Goal: Find specific page/section: Find specific page/section

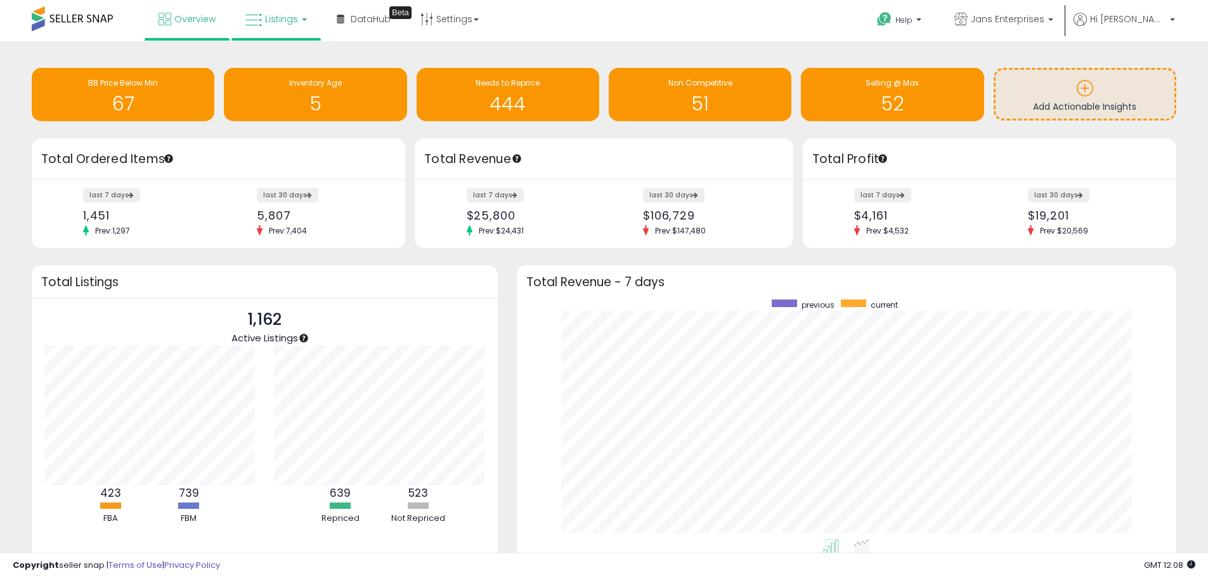
click at [238, 23] on link "Listings" at bounding box center [276, 19] width 81 height 38
click at [262, 55] on icon at bounding box center [285, 63] width 55 height 16
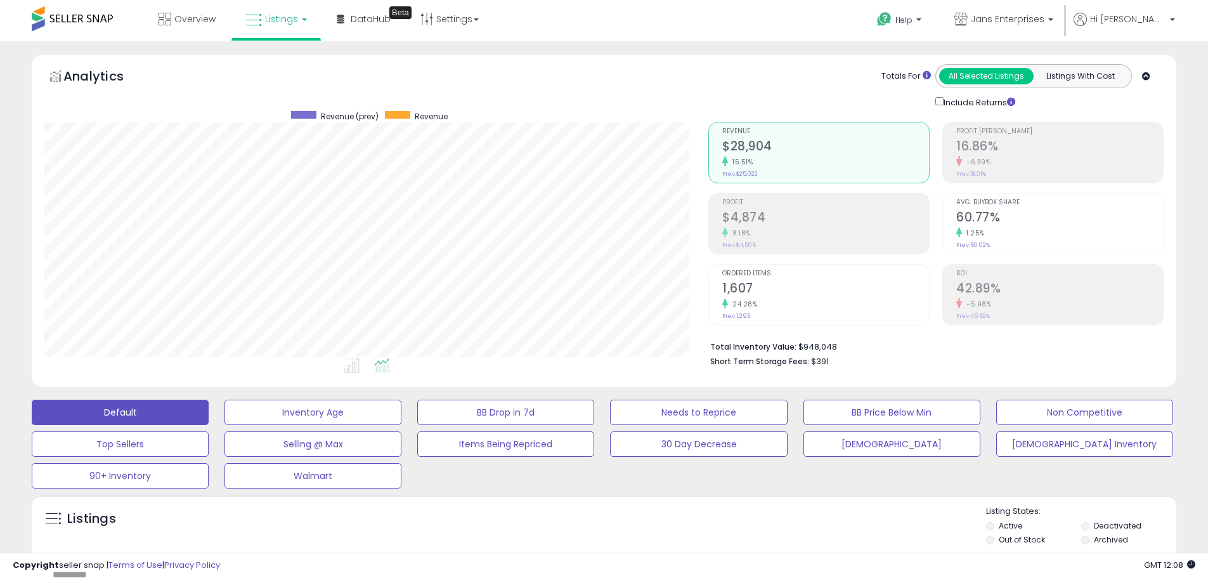
scroll to position [260, 664]
click at [276, 16] on span "Listings" at bounding box center [281, 19] width 33 height 13
click at [280, 27] on link "Listings" at bounding box center [276, 19] width 81 height 38
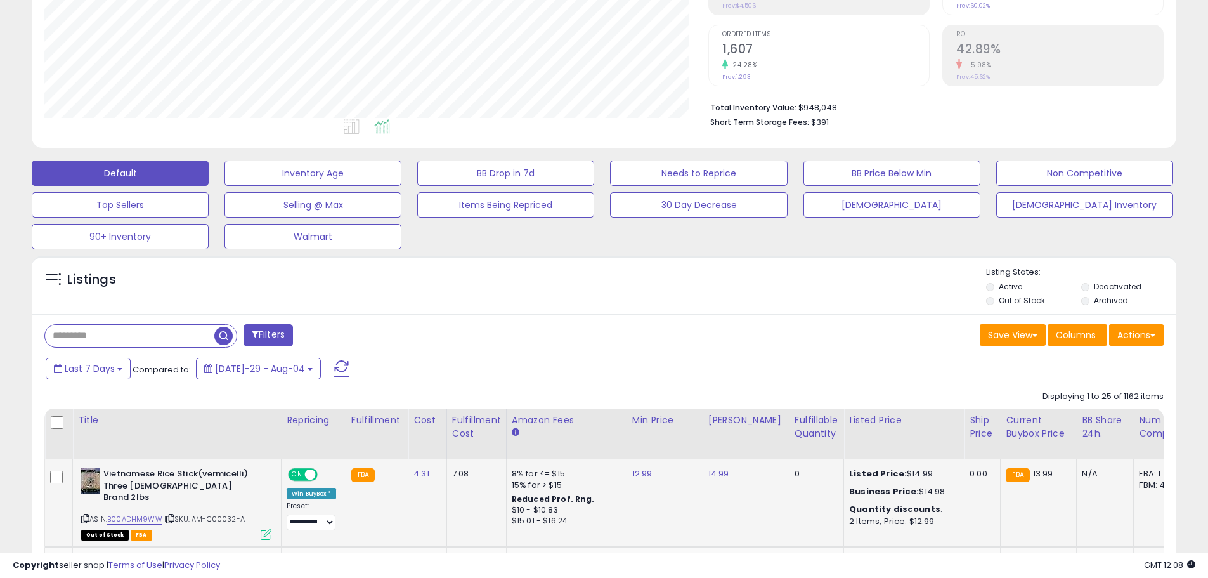
scroll to position [444, 0]
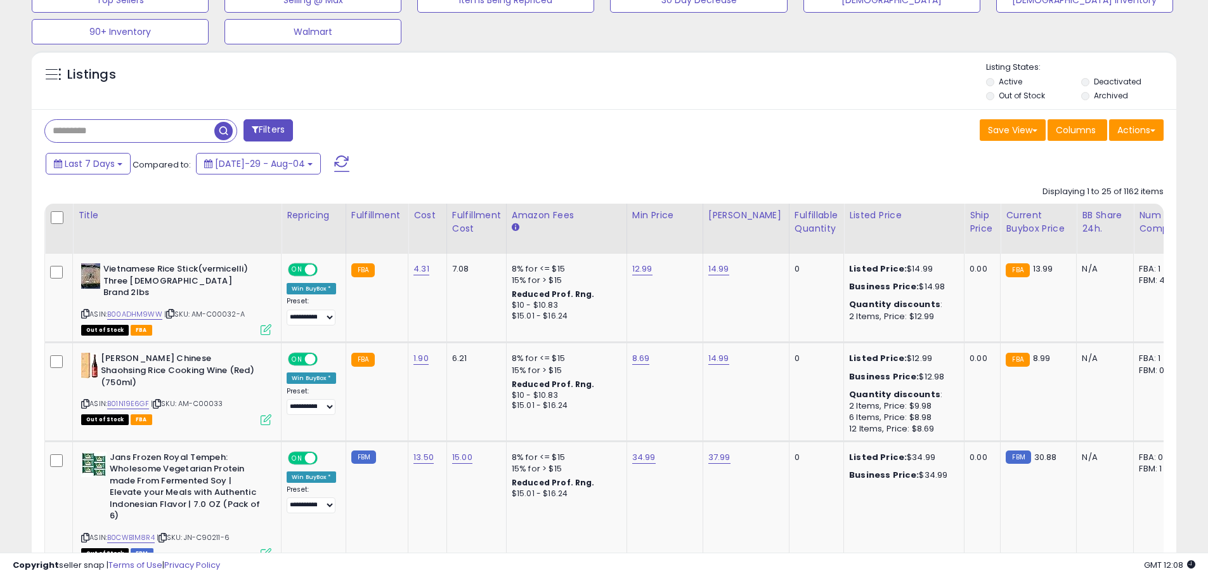
click at [121, 127] on input "text" at bounding box center [129, 131] width 169 height 22
type input "*********"
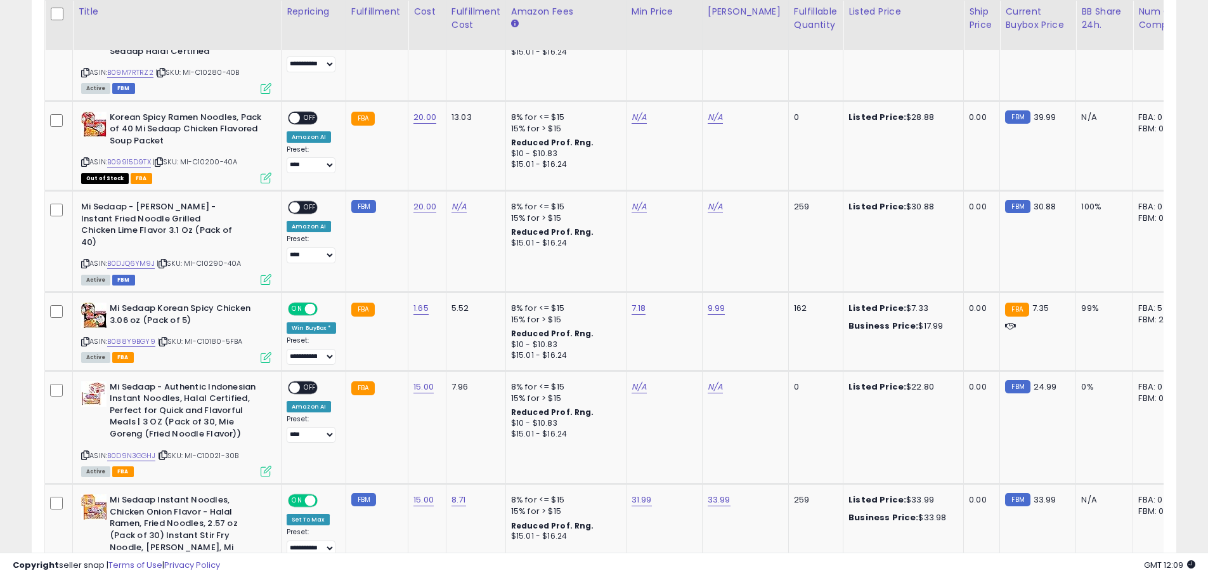
scroll to position [1318, 0]
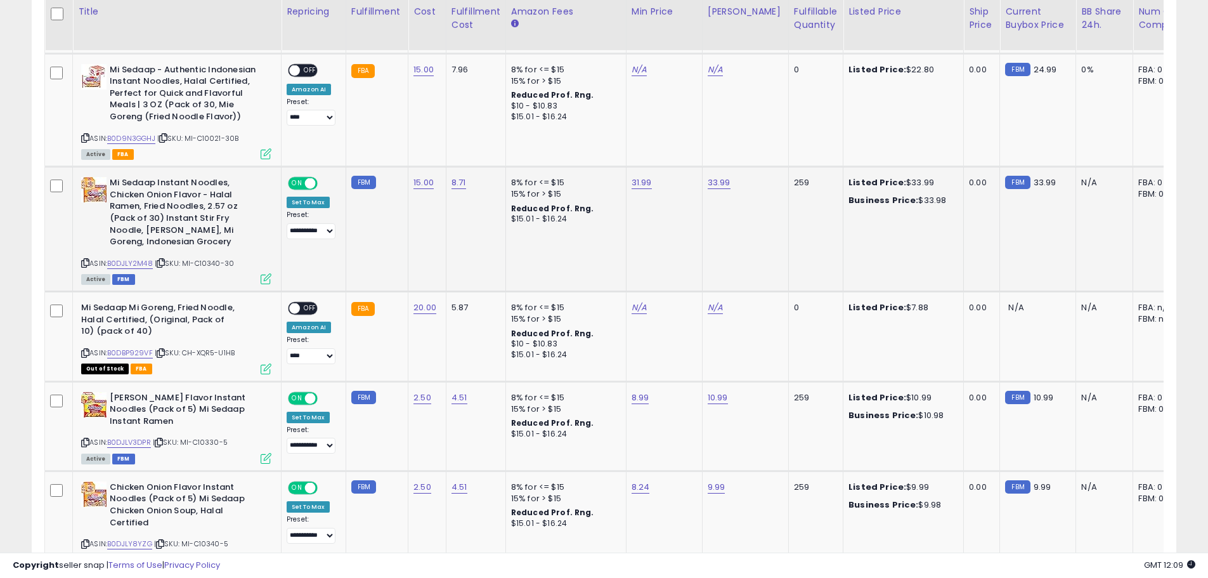
click at [884, 194] on b "Business Price:" at bounding box center [884, 200] width 70 height 12
click at [928, 195] on div "Business Price: $33.98" at bounding box center [901, 200] width 105 height 11
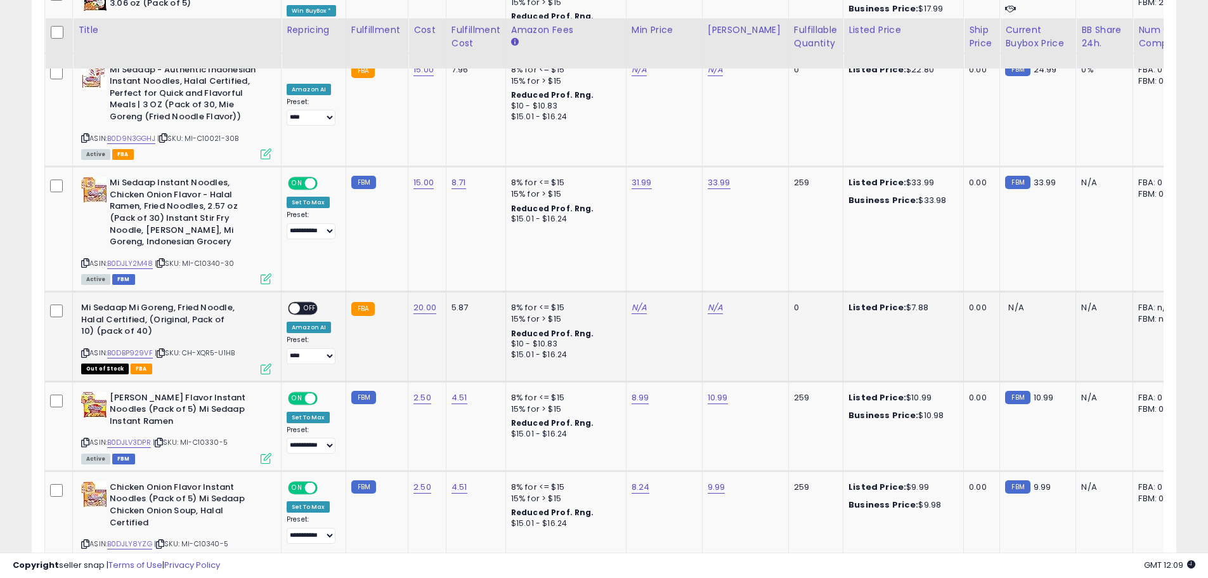
scroll to position [1572, 0]
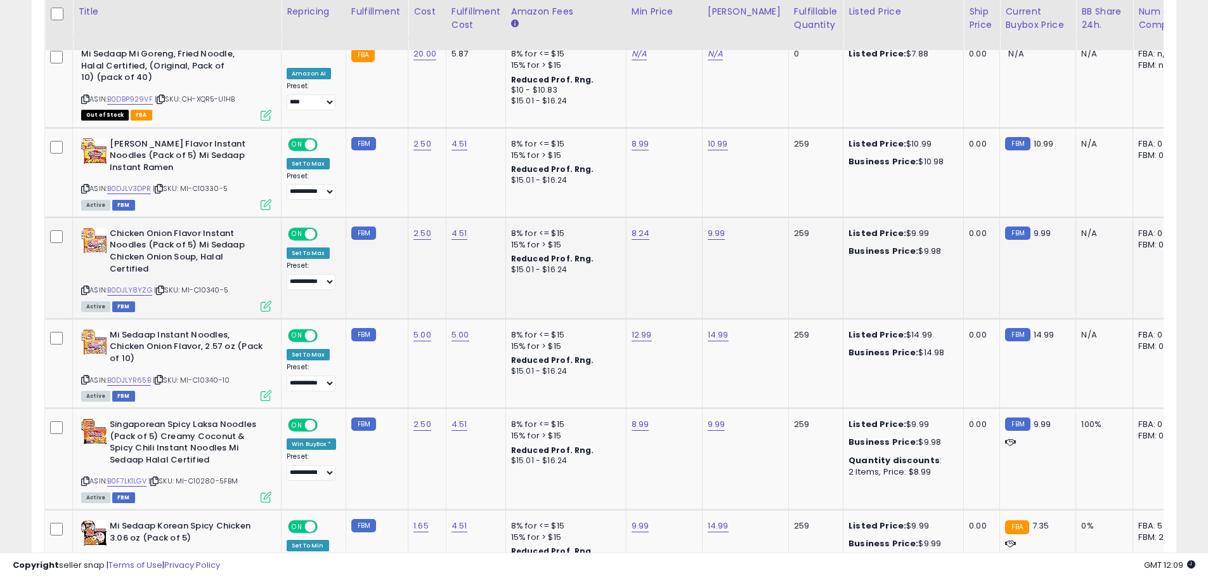
click at [899, 248] on td "Listed Price: $9.99 Business Price: $9.98" at bounding box center [903, 267] width 120 height 101
click at [899, 228] on div "Listed Price: $9.99 Business Price: $9.98" at bounding box center [901, 242] width 105 height 29
click at [896, 245] on b "Business Price:" at bounding box center [884, 251] width 70 height 12
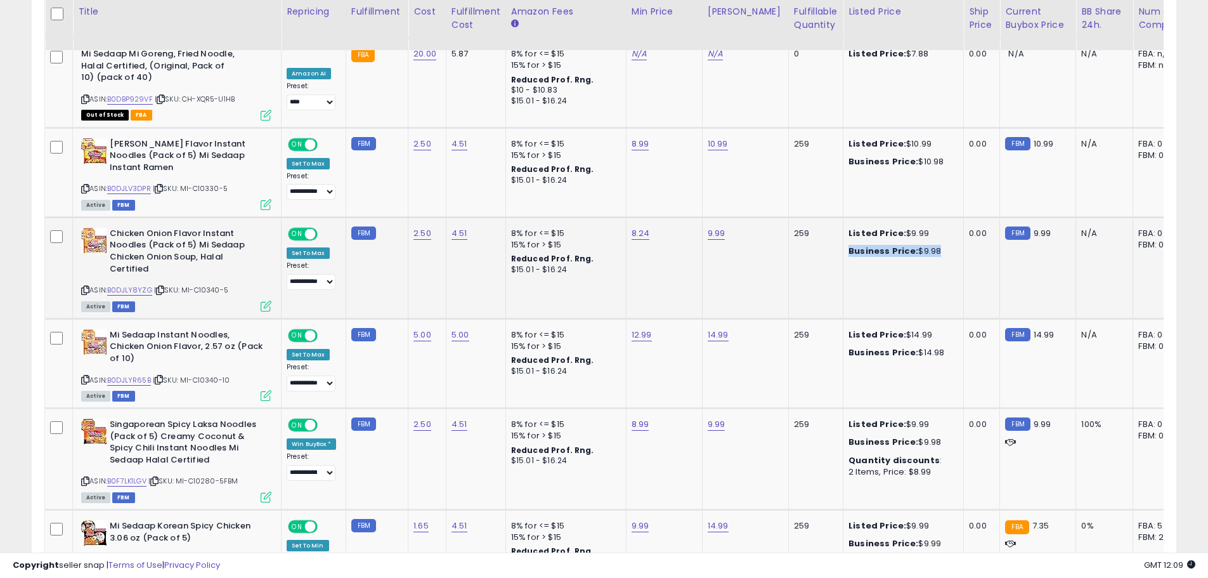
click at [896, 245] on b "Business Price:" at bounding box center [884, 251] width 70 height 12
click at [895, 245] on b "Business Price:" at bounding box center [884, 251] width 70 height 12
